Goal: Find specific page/section

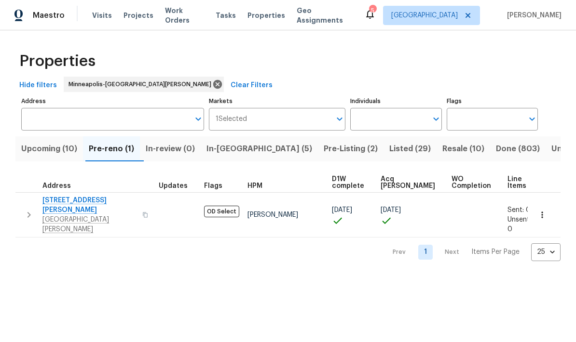
click at [46, 160] on button "Upcoming (10)" at bounding box center [49, 149] width 68 height 25
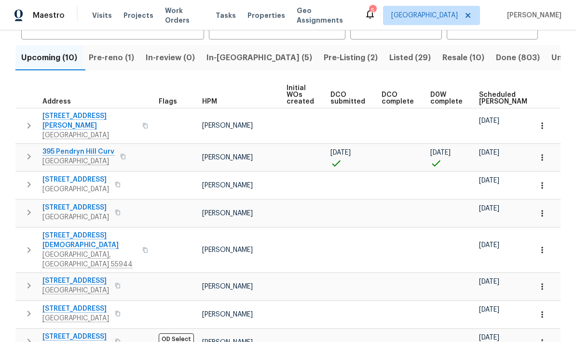
scroll to position [91, 0]
click at [62, 148] on span "395 Pendryn Hill Curv" at bounding box center [78, 153] width 72 height 10
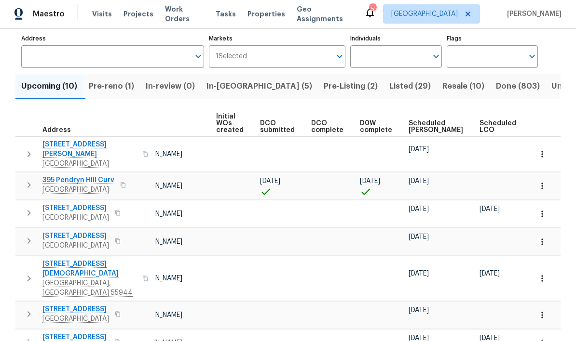
scroll to position [0, 71]
click at [542, 183] on icon "button" at bounding box center [542, 188] width 10 height 10
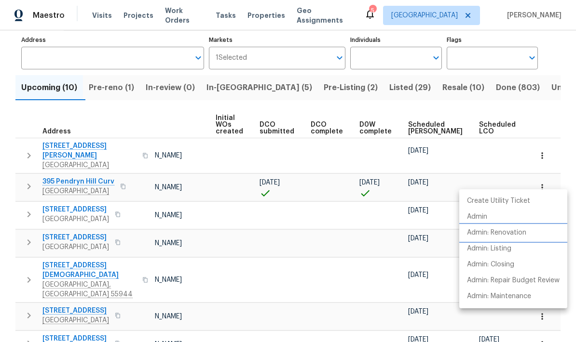
click at [516, 233] on p "Admin: Renovation" at bounding box center [496, 233] width 59 height 10
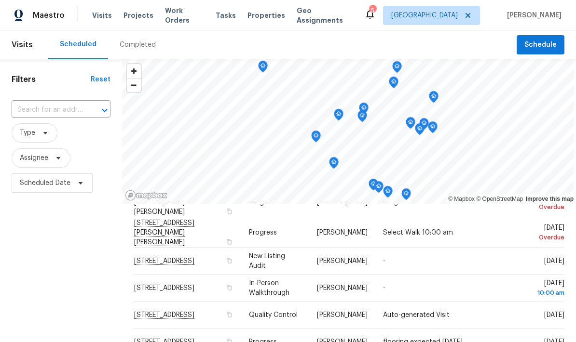
click at [48, 103] on input "text" at bounding box center [48, 110] width 72 height 15
type input "395 pendr"
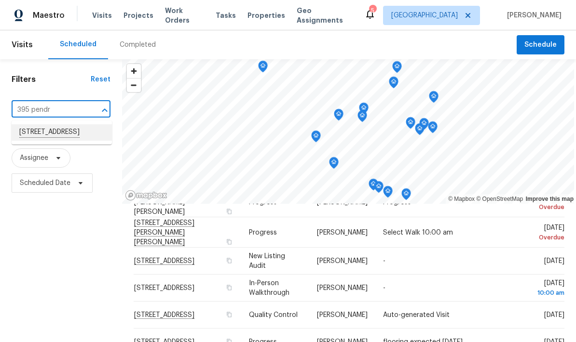
click at [58, 124] on li "395 Pendryn Hill Curv, Woodbury, MN 55125" at bounding box center [62, 132] width 100 height 16
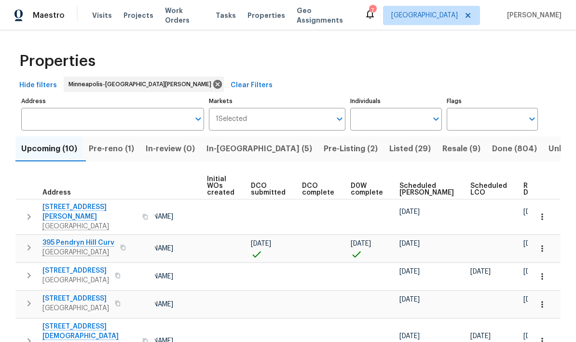
scroll to position [0, 79]
click at [524, 196] on span "Ready Date" at bounding box center [534, 190] width 21 height 14
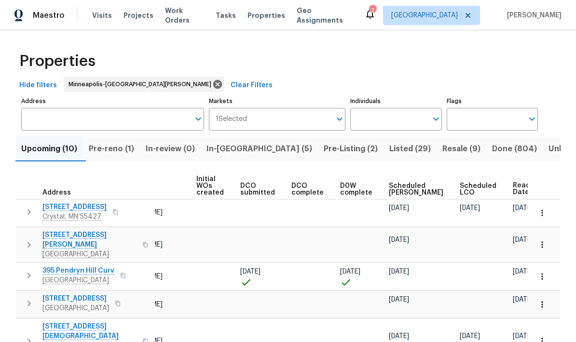
scroll to position [0, 90]
click at [513, 192] on span "Ready Date" at bounding box center [523, 189] width 21 height 14
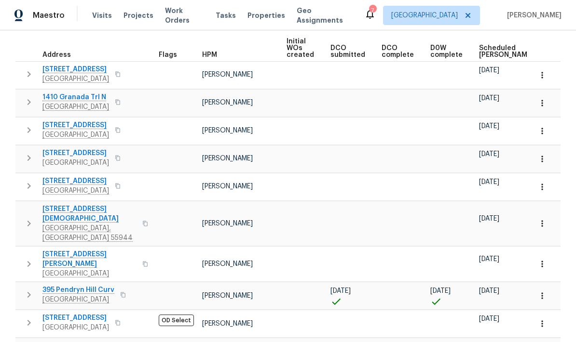
scroll to position [137, 0]
